Goal: Transaction & Acquisition: Purchase product/service

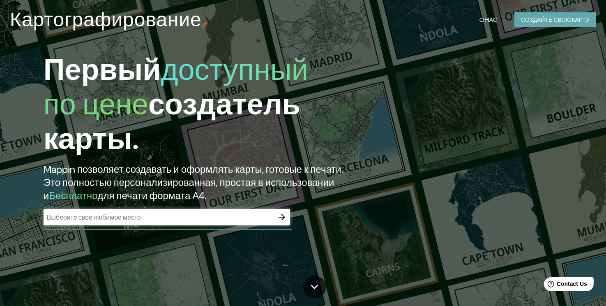
click at [547, 12] on button "Создайте свою карту" at bounding box center [555, 19] width 82 height 15
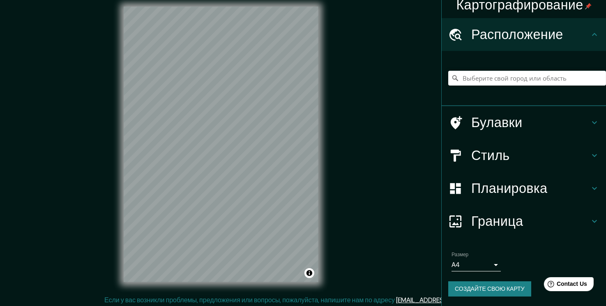
scroll to position [9, 0]
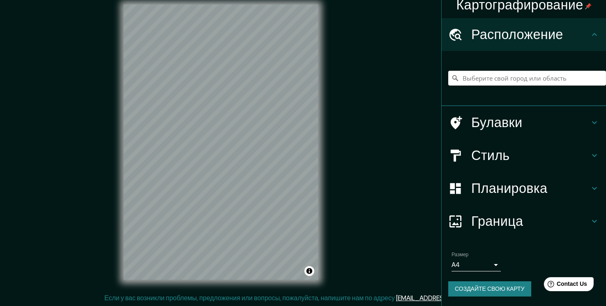
click at [533, 152] on h4 "Стиль" at bounding box center [530, 155] width 118 height 16
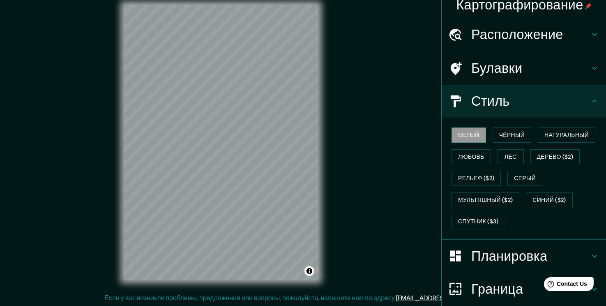
click at [480, 106] on ya-tr-span "Стиль" at bounding box center [490, 100] width 39 height 17
click at [502, 131] on ya-tr-span "Чёрный" at bounding box center [511, 135] width 25 height 10
click at [466, 136] on ya-tr-span "Белый" at bounding box center [468, 135] width 21 height 10
click at [589, 105] on icon at bounding box center [594, 101] width 10 height 10
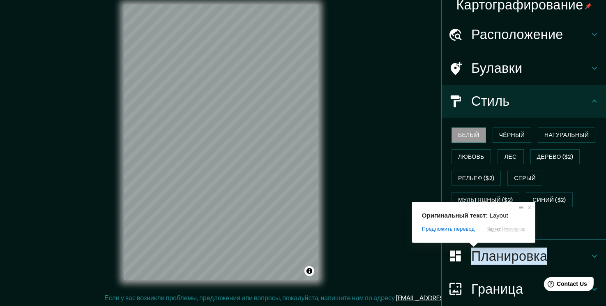
scroll to position [74, 0]
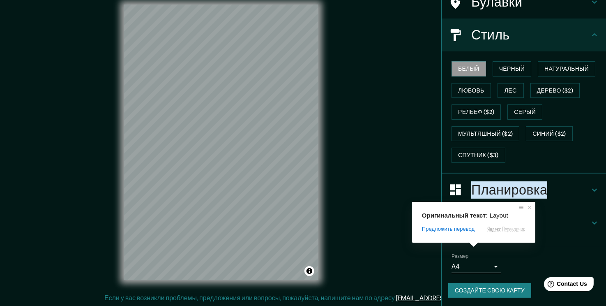
click at [481, 290] on ya-tr-span "Создайте свою карту" at bounding box center [490, 290] width 70 height 10
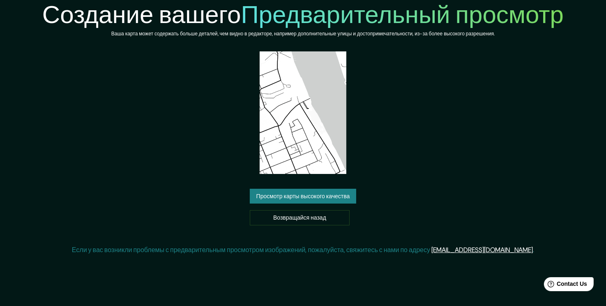
click at [277, 138] on img at bounding box center [303, 112] width 87 height 122
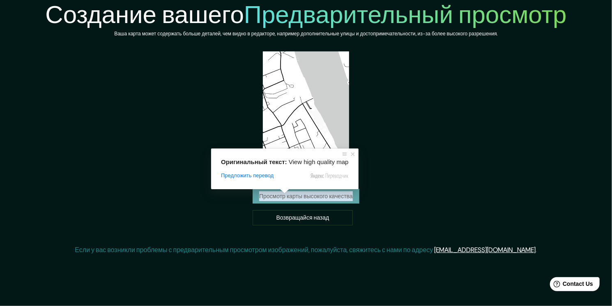
click at [285, 200] on ya-tr-span "Просмотр карты высокого качества" at bounding box center [306, 196] width 94 height 10
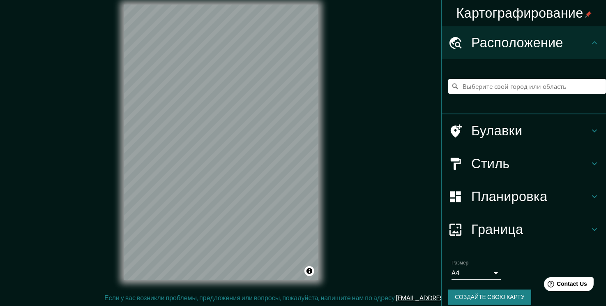
click at [485, 299] on ya-tr-span "Создайте свою карту" at bounding box center [490, 297] width 70 height 10
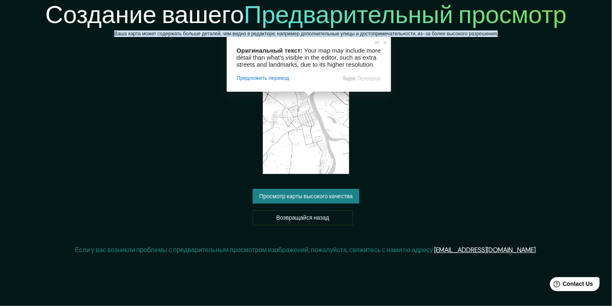
click at [433, 119] on div "Создание вашего Предварительный просмотр Ваша карта может содержать больше дета…" at bounding box center [305, 130] width 521 height 261
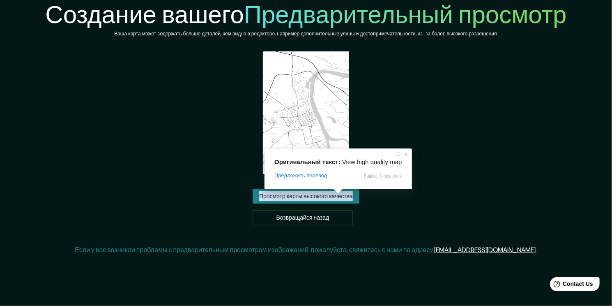
click at [333, 197] on ya-tr-span "Просмотр карты высокого качества" at bounding box center [306, 196] width 94 height 10
